Goal: Transaction & Acquisition: Book appointment/travel/reservation

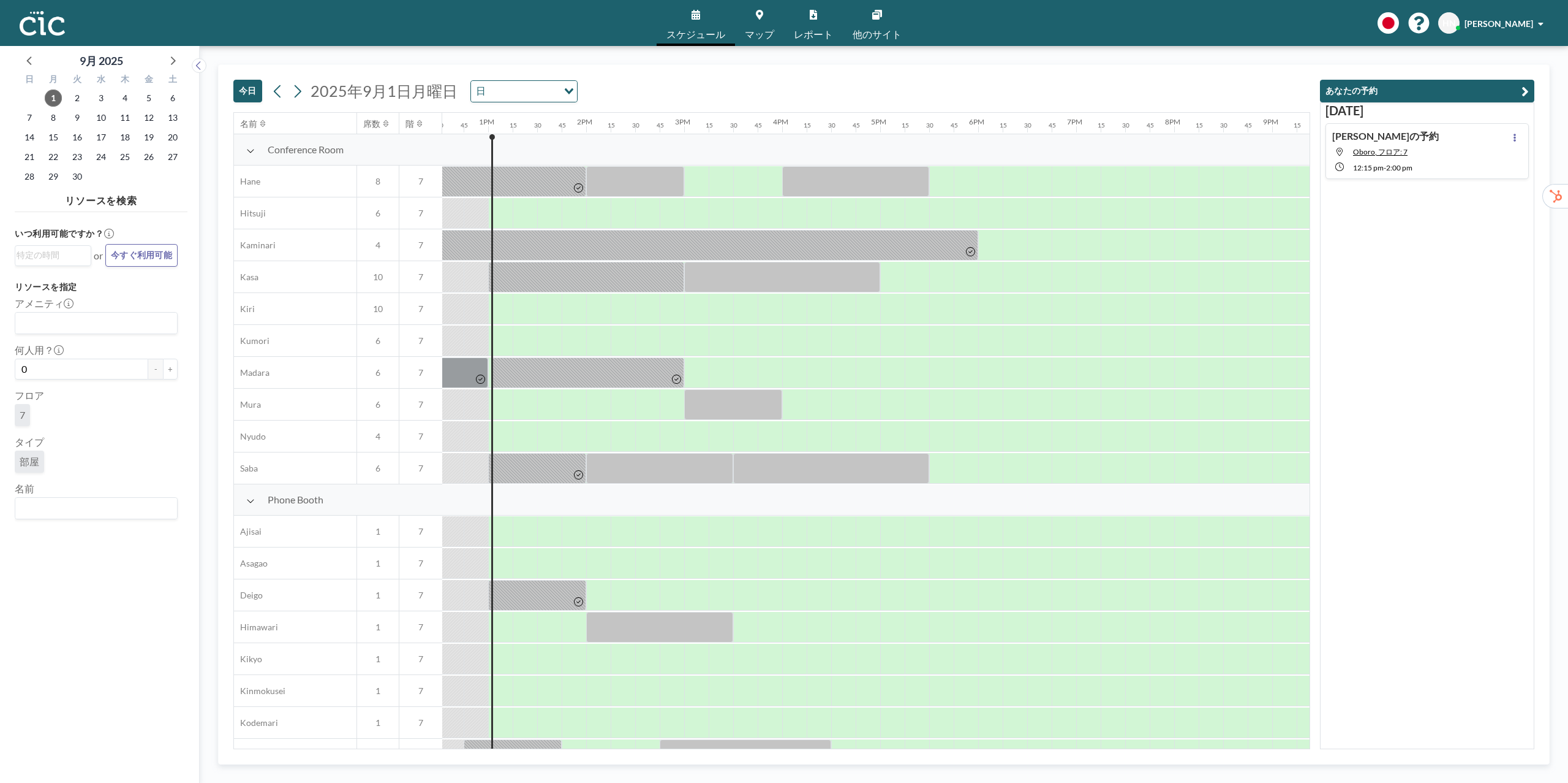
scroll to position [0, 1250]
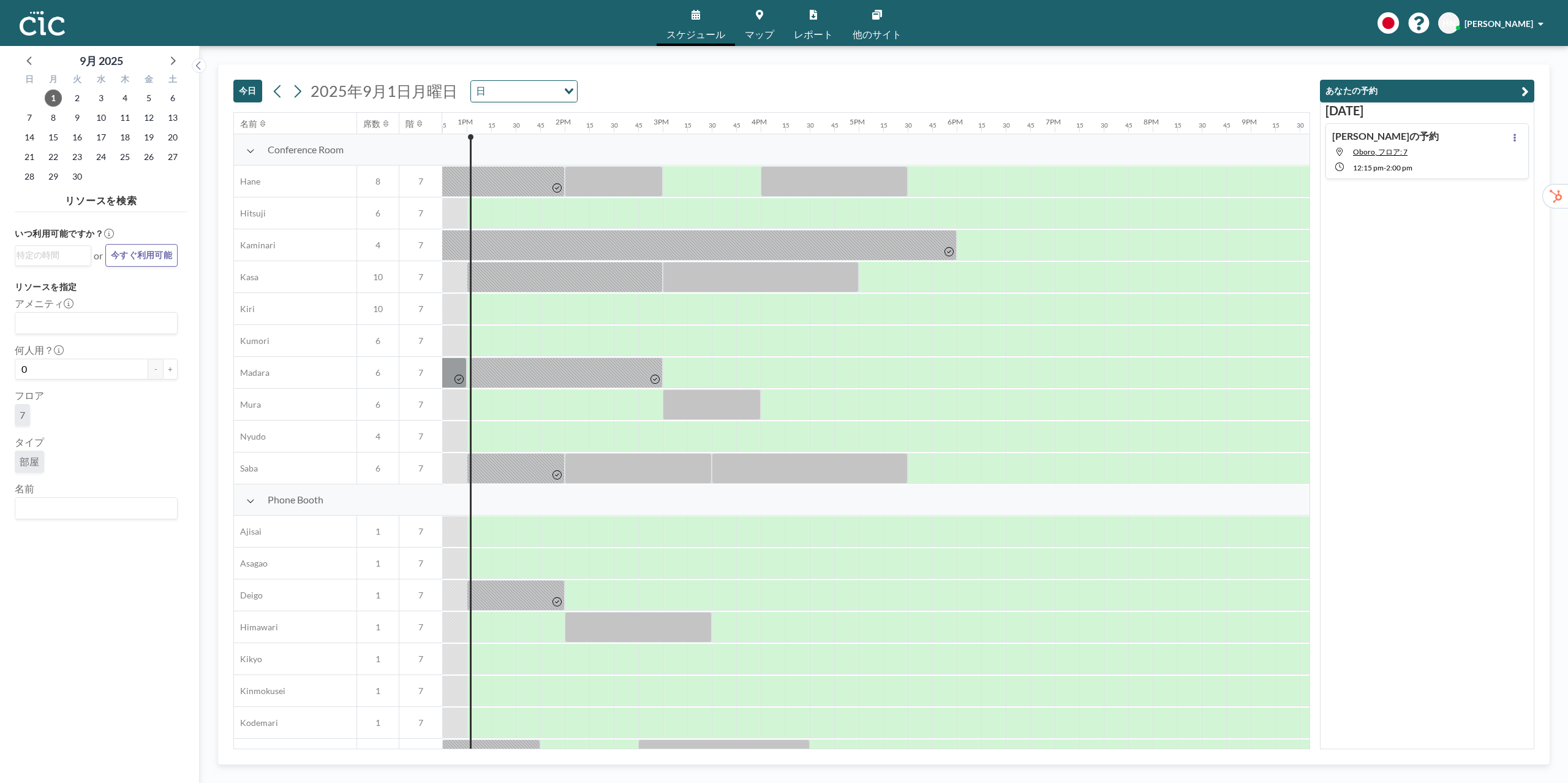
click at [1312, 459] on div "あなたの予約 [DATE] [PERSON_NAME]の予約 Oboro, フロア: 7 12:15 PM - 2:00 PM" at bounding box center [1422, 407] width 224 height 684
click at [574, 536] on div at bounding box center [577, 531] width 25 height 31
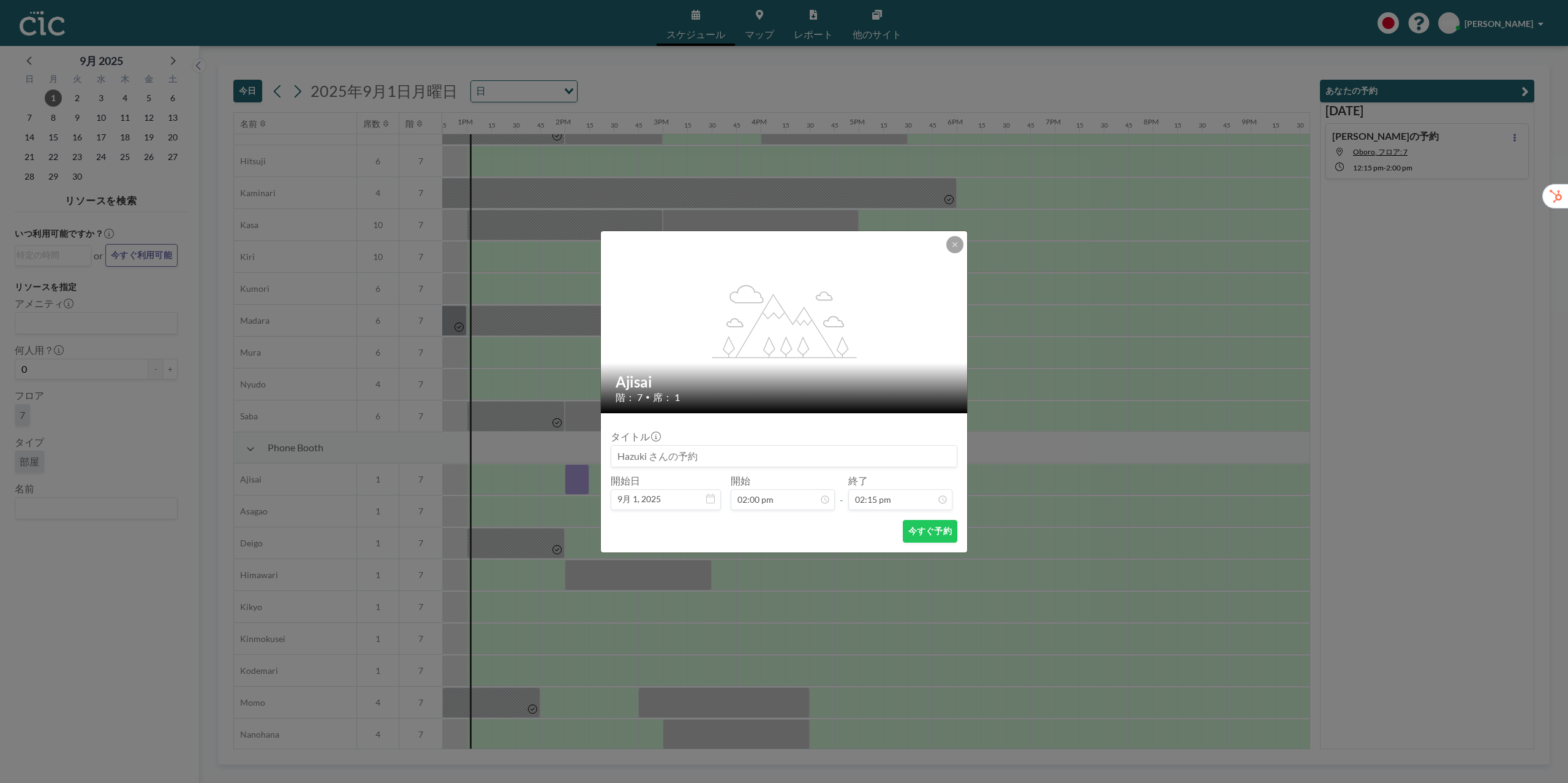
scroll to position [65, 1250]
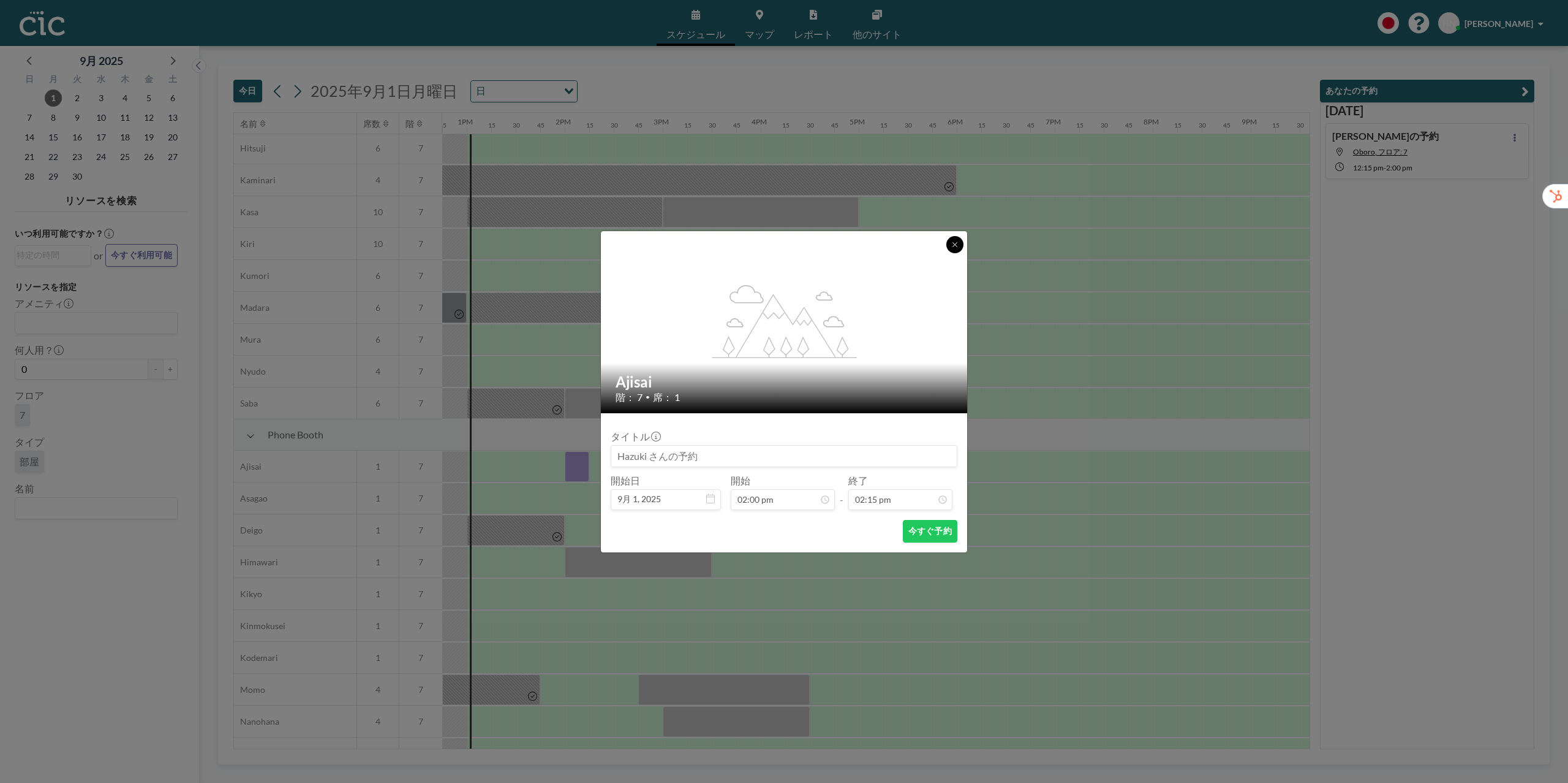
click at [957, 244] on icon at bounding box center [954, 244] width 7 height 7
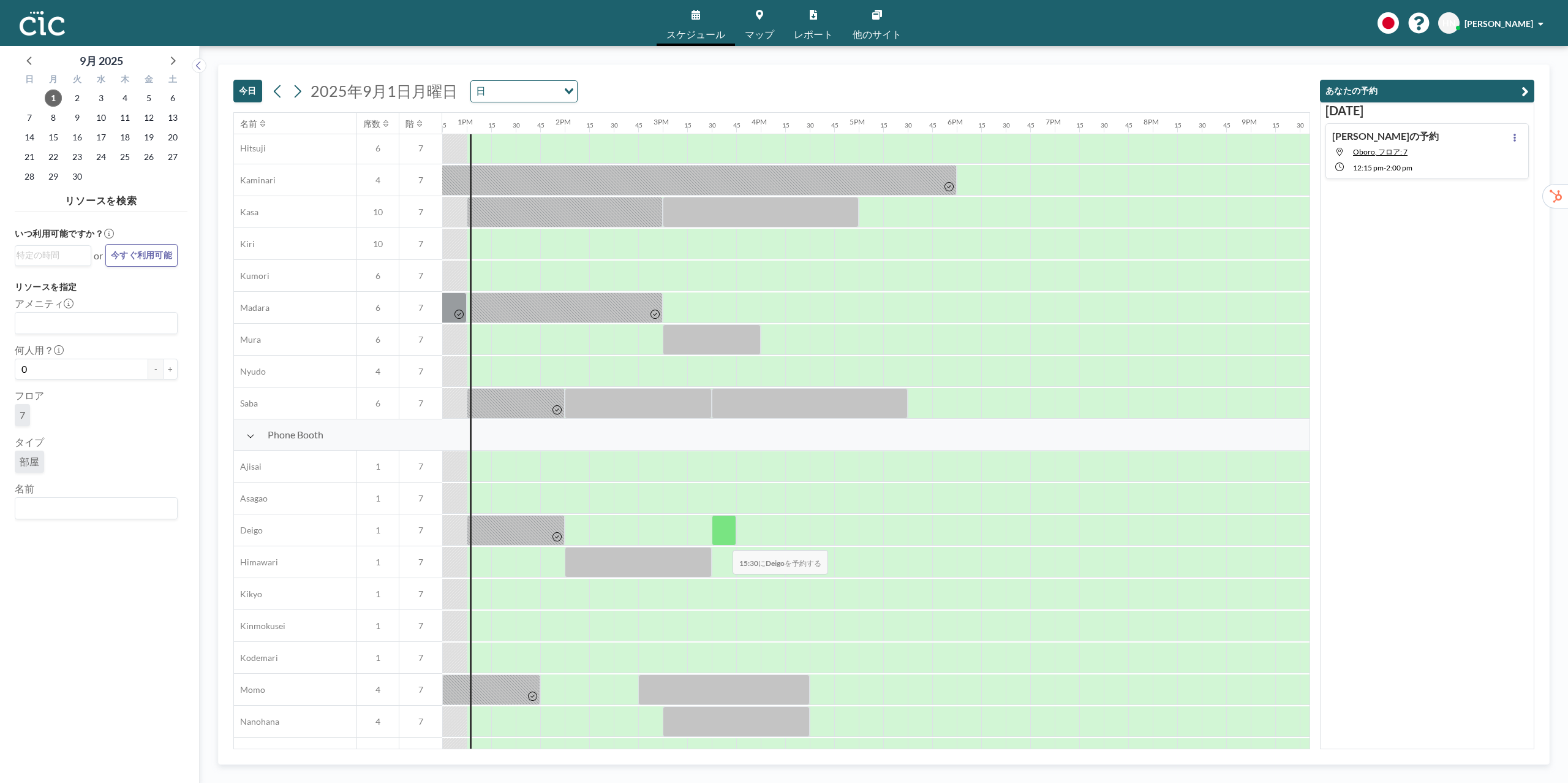
click at [715, 540] on div at bounding box center [724, 530] width 25 height 31
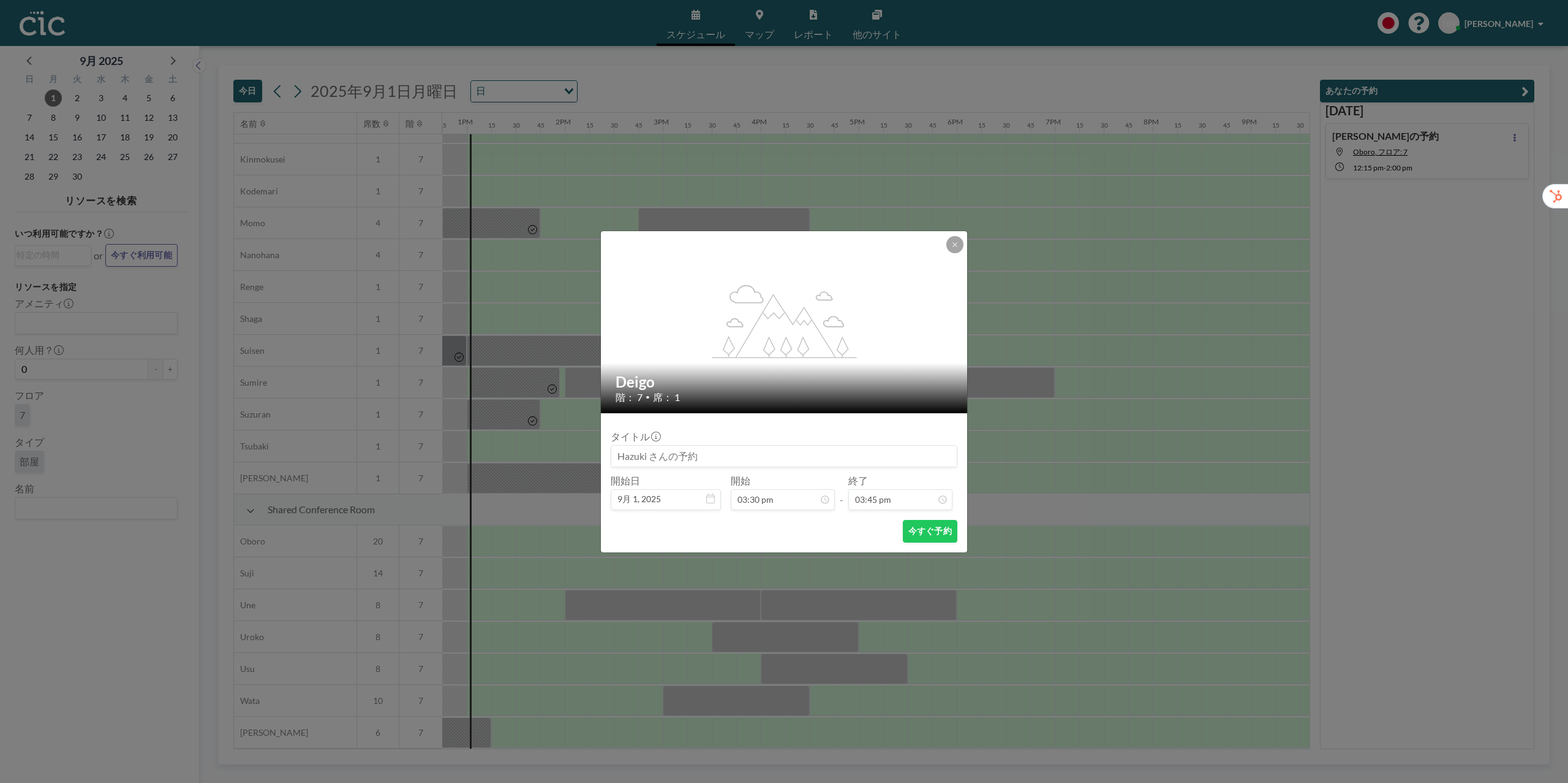
scroll to position [196, 0]
click at [955, 247] on button at bounding box center [954, 244] width 17 height 17
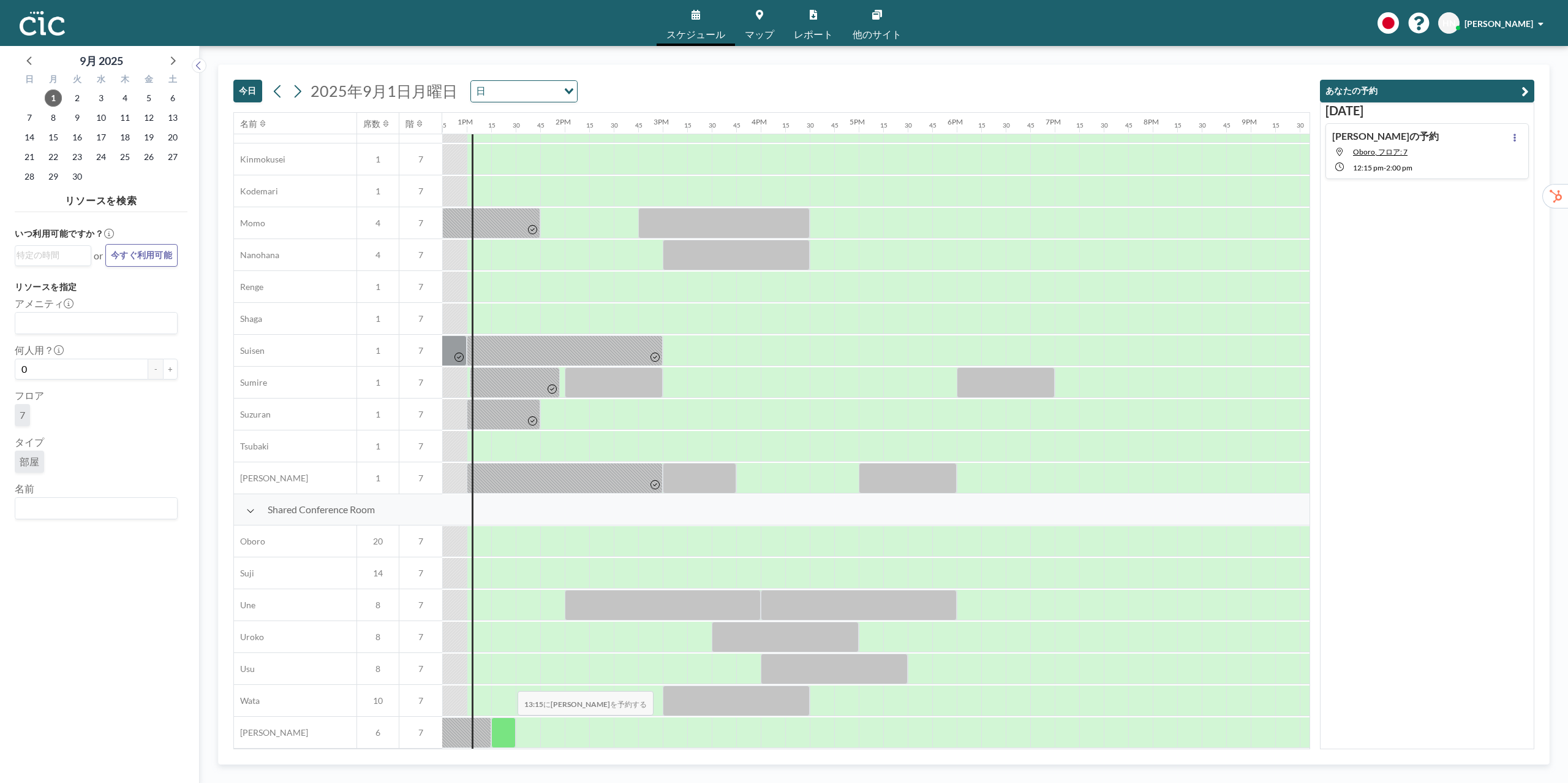
click at [507, 725] on div at bounding box center [503, 732] width 25 height 31
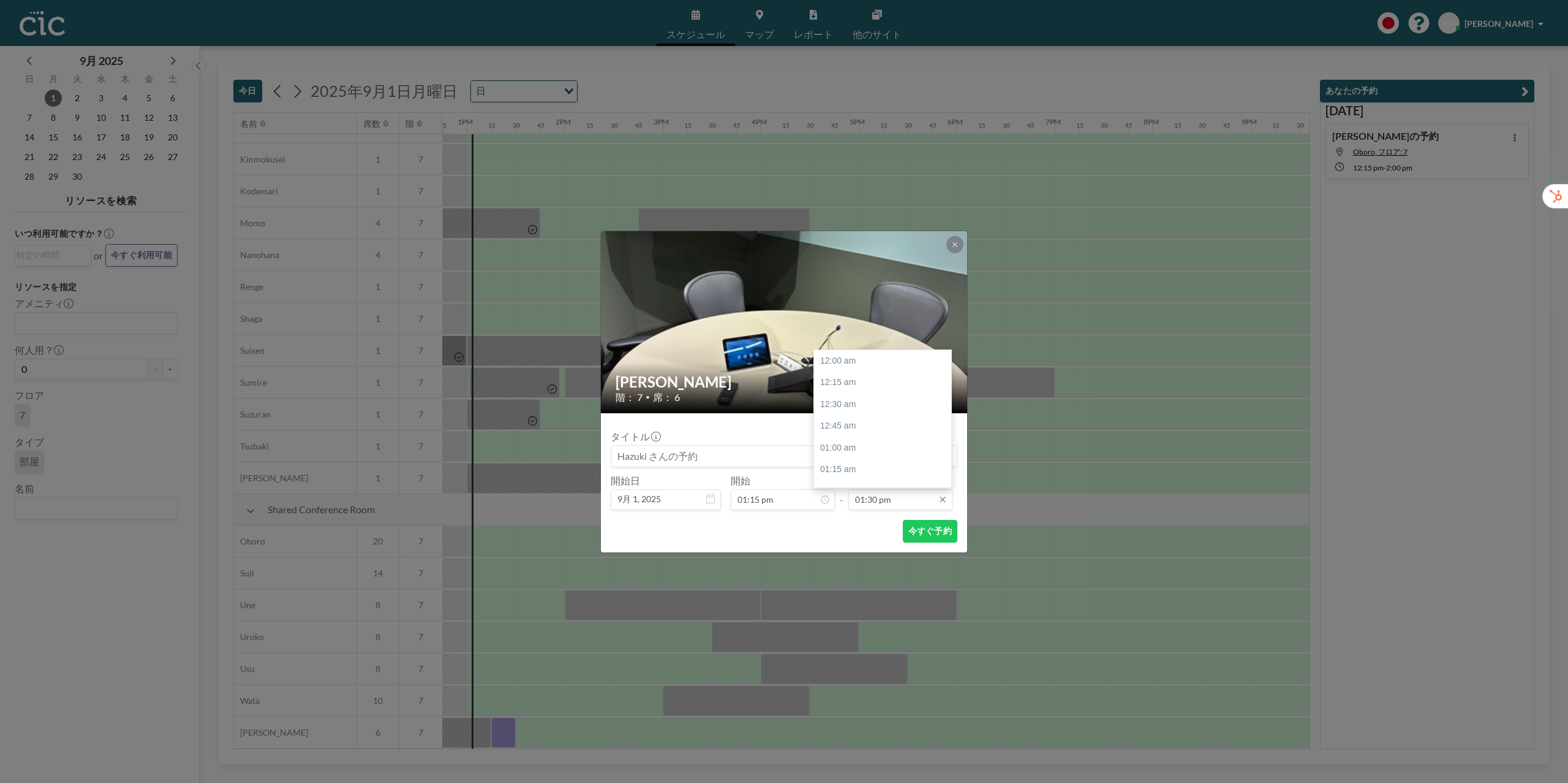
scroll to position [1178, 0]
click at [887, 397] on div "02:00 pm" at bounding box center [883, 405] width 138 height 22
type input "02:00 pm"
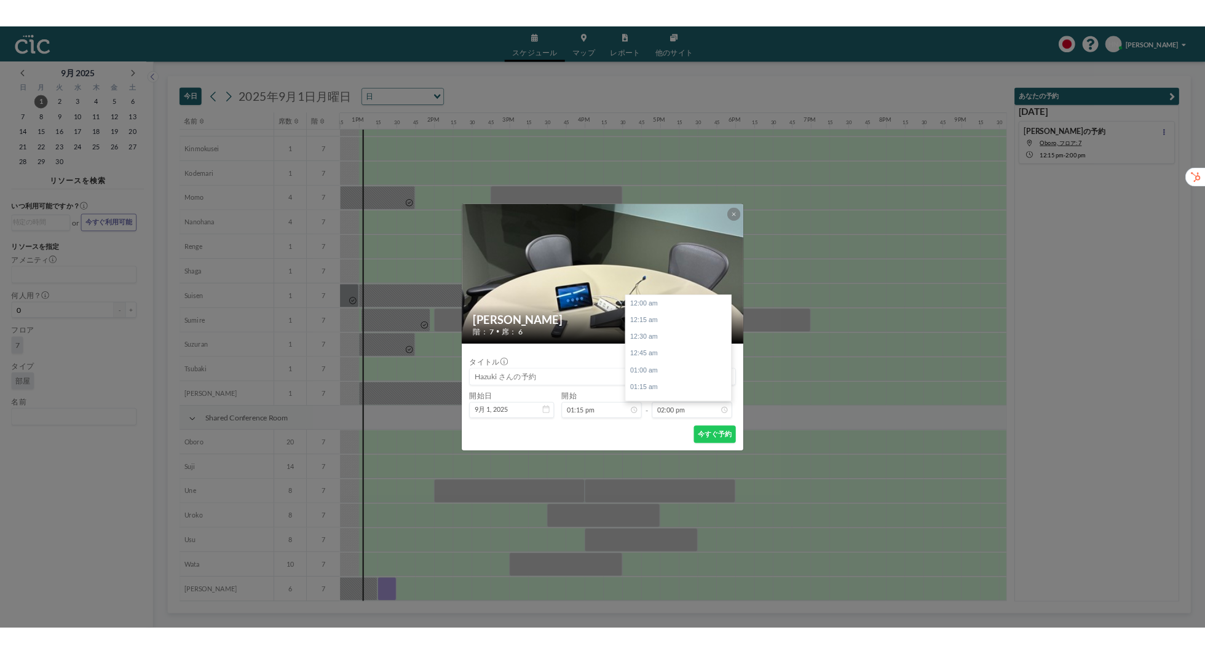
scroll to position [1225, 0]
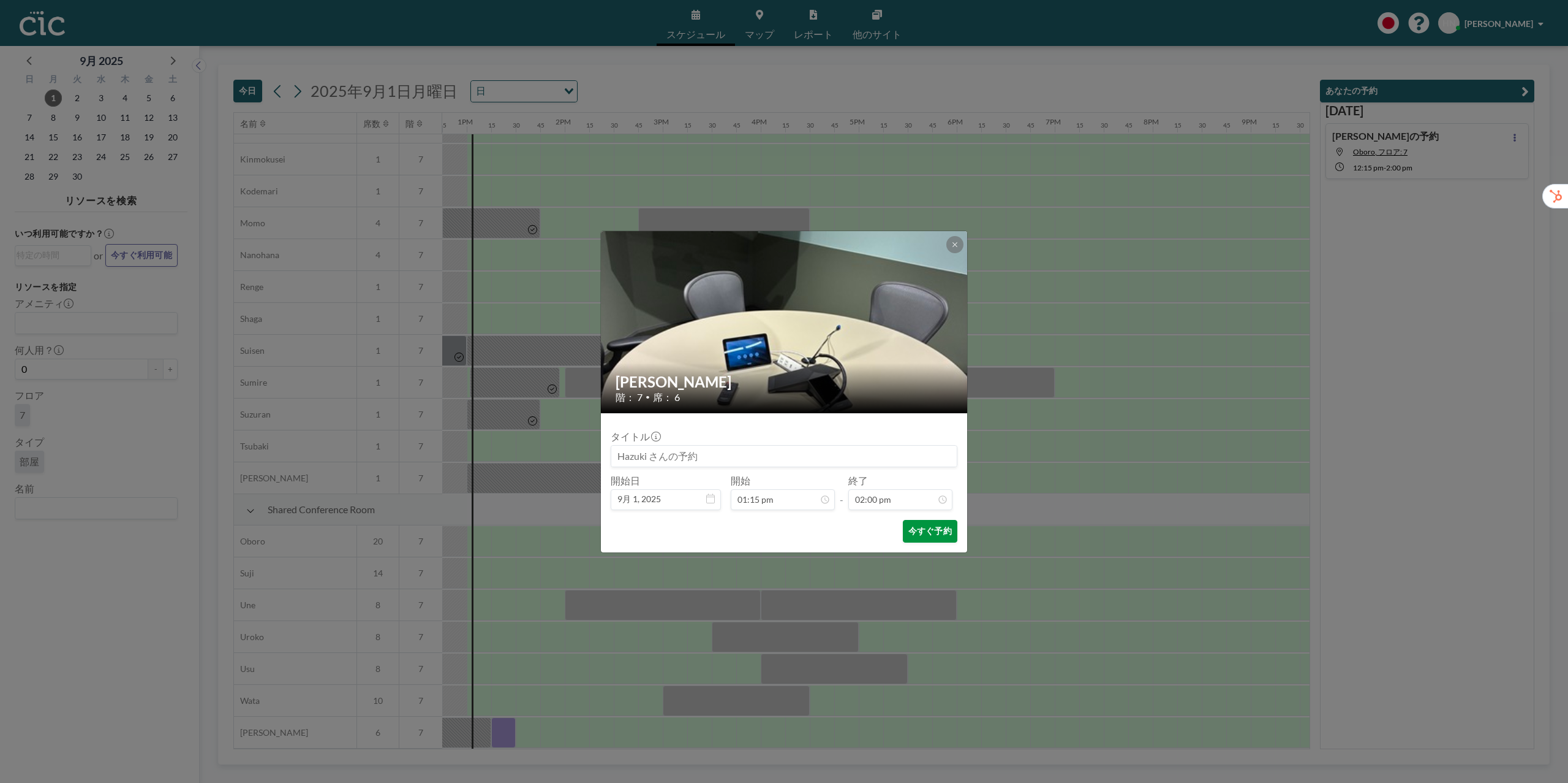
click at [921, 537] on button "今すぐ予約" at bounding box center [930, 531] width 55 height 23
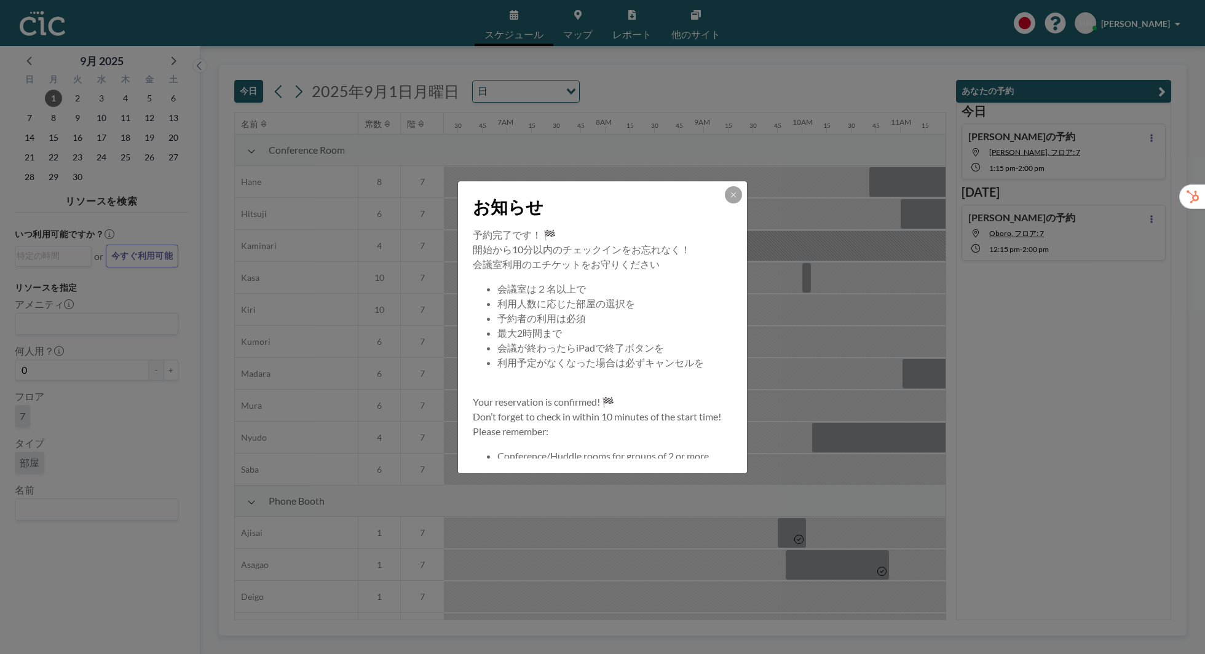
scroll to position [0, 627]
